Goal: Find specific page/section: Find specific page/section

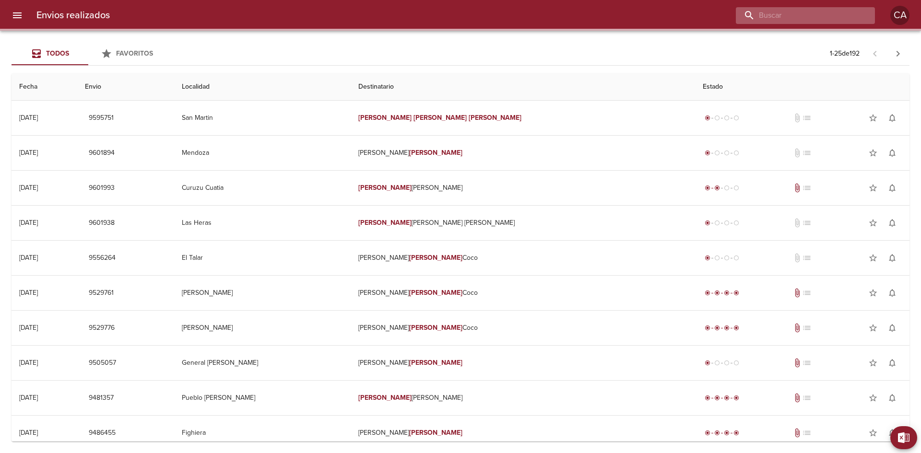
click at [833, 13] on input "buscar" at bounding box center [797, 15] width 123 height 17
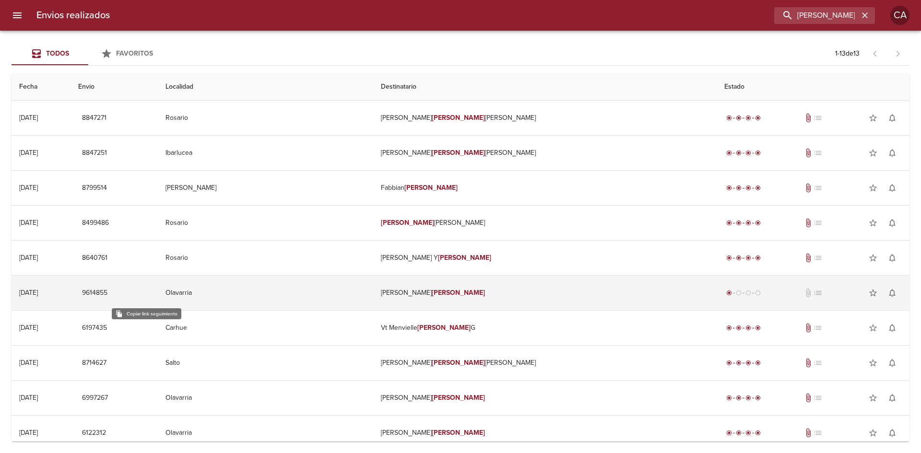
click at [107, 292] on span "9614855" at bounding box center [94, 293] width 25 height 12
click at [447, 289] on td "[PERSON_NAME]" at bounding box center [544, 293] width 343 height 35
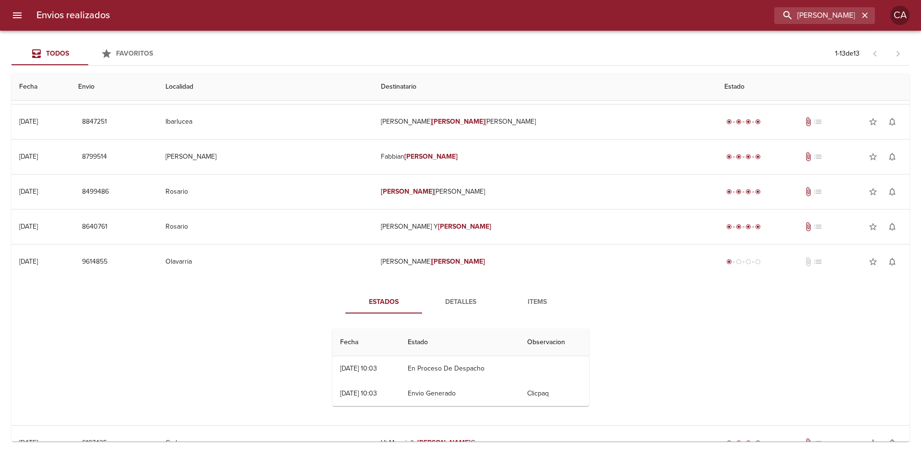
scroll to position [48, 0]
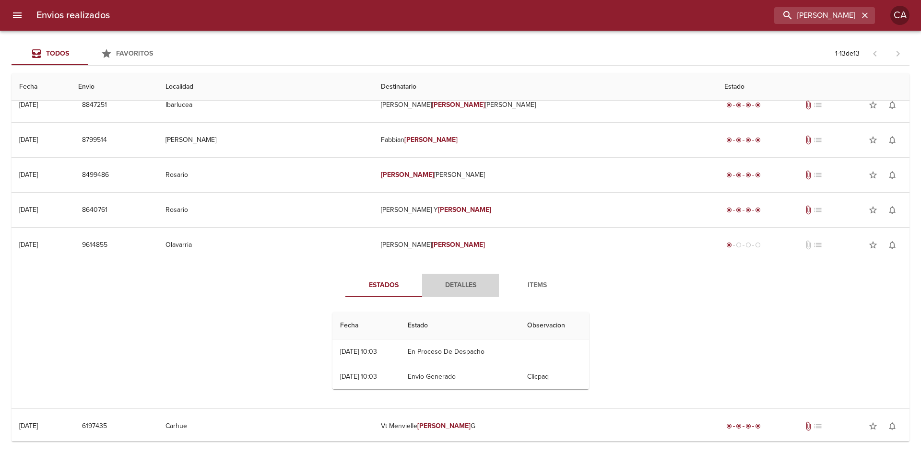
click at [457, 289] on span "Detalles" at bounding box center [460, 286] width 65 height 12
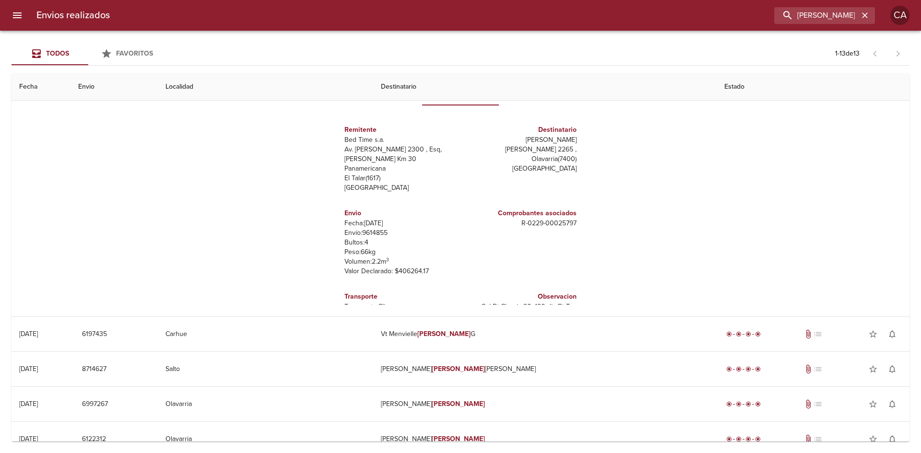
scroll to position [192, 0]
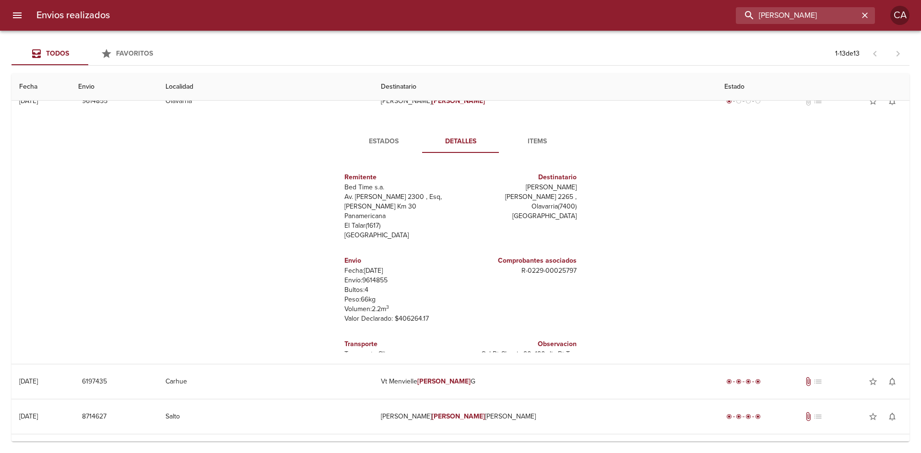
drag, startPoint x: 825, startPoint y: 14, endPoint x: 669, endPoint y: 15, distance: 155.9
click at [669, 15] on div "[PERSON_NAME]" at bounding box center [496, 15] width 757 height 17
type input "[PERSON_NAME]"
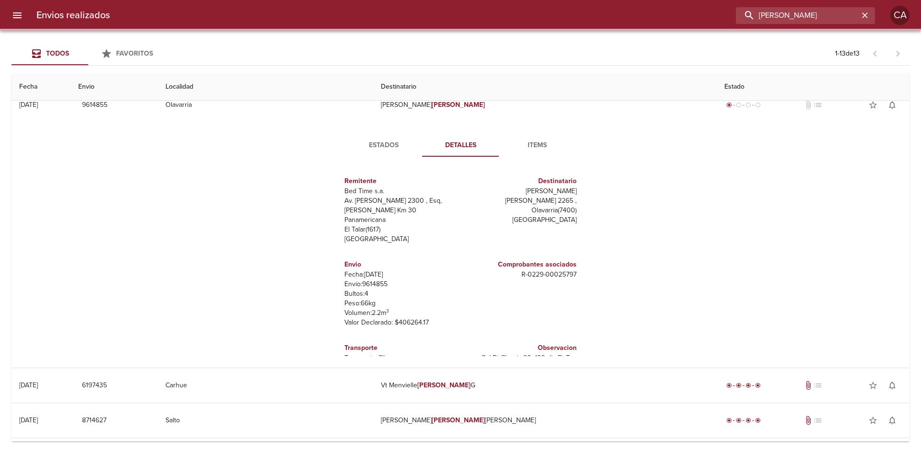
scroll to position [0, 0]
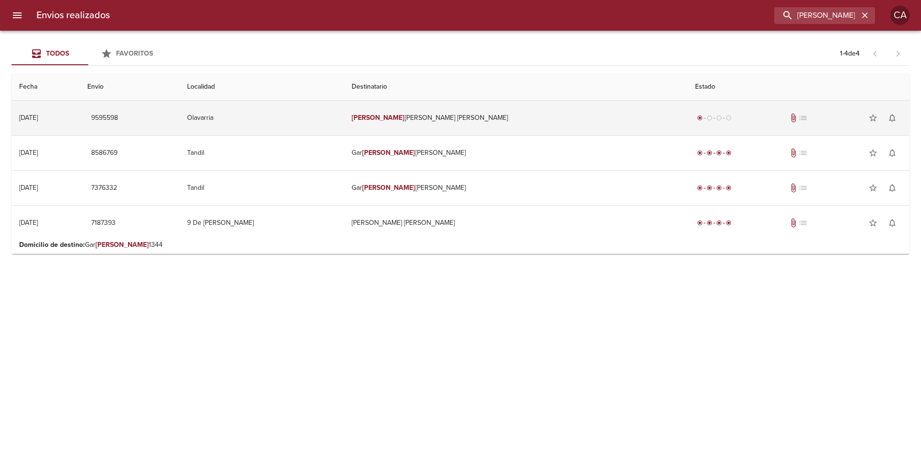
click at [420, 120] on td "[PERSON_NAME] [PERSON_NAME]" at bounding box center [515, 118] width 343 height 35
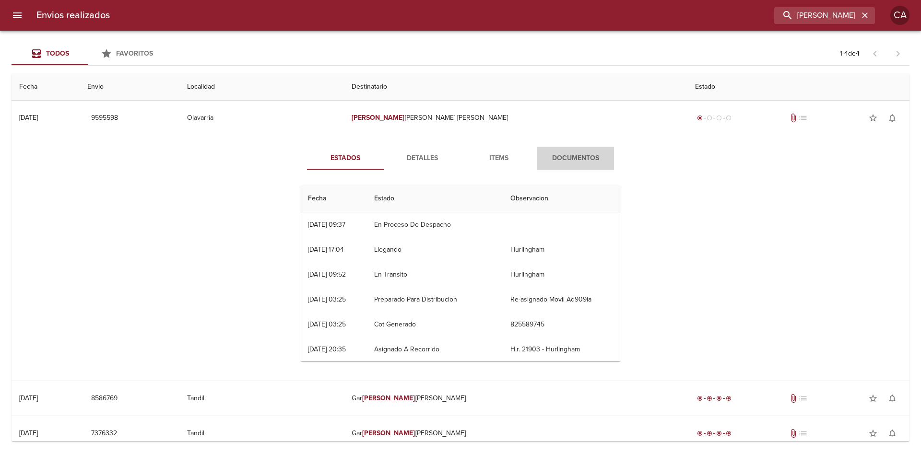
click at [581, 157] on span "Documentos" at bounding box center [575, 159] width 65 height 12
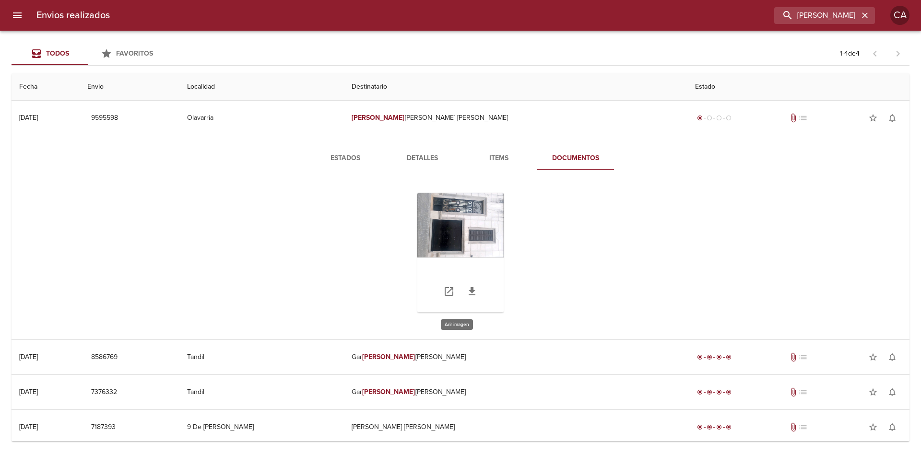
click at [471, 219] on div "Tabla de envíos del cliente" at bounding box center [460, 253] width 86 height 120
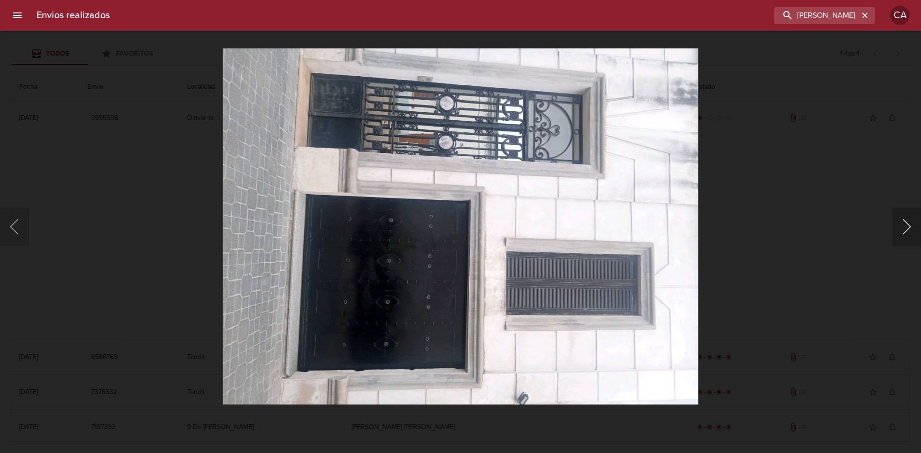
click at [908, 228] on button "Siguiente" at bounding box center [906, 227] width 29 height 38
click at [24, 224] on button "Anterior" at bounding box center [14, 227] width 29 height 38
click at [811, 203] on div "Lightbox" at bounding box center [460, 226] width 921 height 453
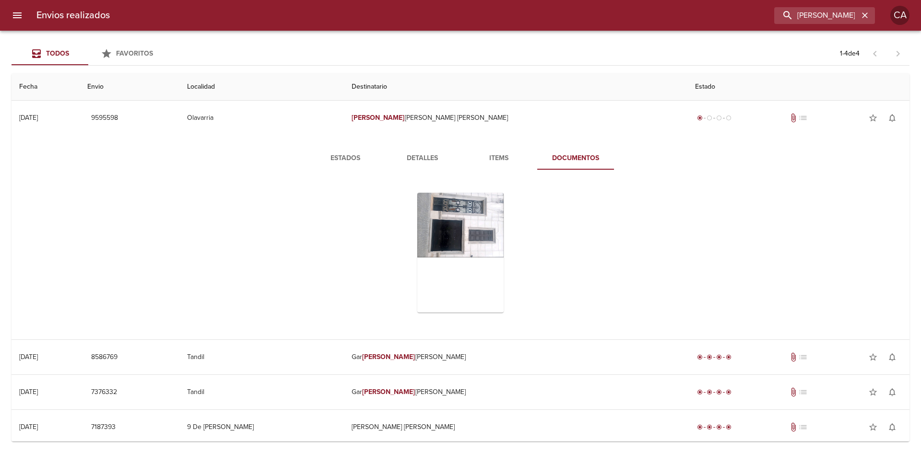
click at [427, 161] on span "Detalles" at bounding box center [421, 159] width 65 height 12
